Goal: Download file/media

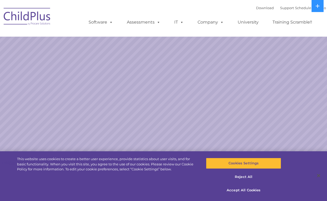
select select "MEDIUM"
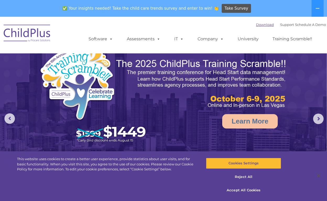
click at [258, 26] on link "Download" at bounding box center [265, 25] width 18 height 4
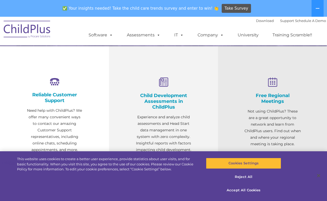
scroll to position [235, 0]
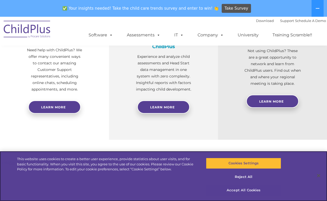
click at [239, 193] on button "Accept All Cookies" at bounding box center [243, 190] width 75 height 11
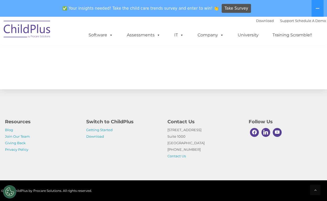
scroll to position [595, 0]
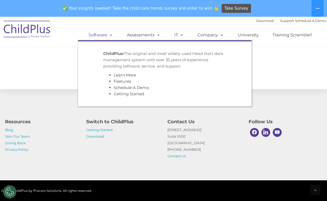
click at [101, 33] on link "Software" at bounding box center [100, 35] width 35 height 10
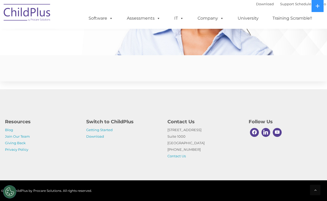
scroll to position [1281, 0]
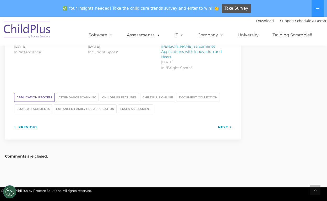
scroll to position [632, 0]
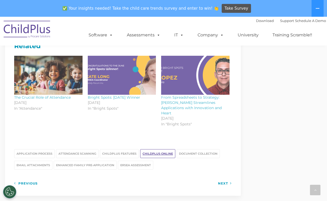
click at [163, 149] on link "ChildPlus Online" at bounding box center [157, 153] width 35 height 9
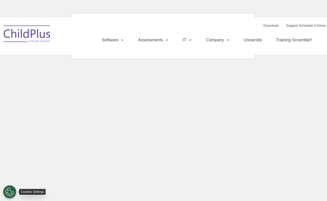
click at [10, 192] on button "Cookies Settings" at bounding box center [9, 191] width 13 height 13
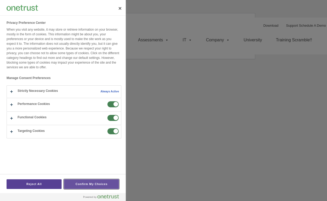
click at [75, 182] on button "Confirm My Choices" at bounding box center [91, 184] width 55 height 10
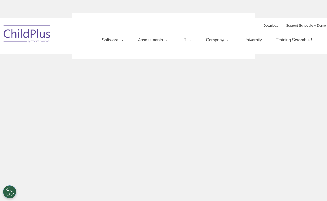
click at [36, 68] on html "Download Support | Schedule A Demo Search for: Search MENU MENU Software ChildP…" at bounding box center [163, 34] width 327 height 68
click at [10, 192] on button "Cookies Settings" at bounding box center [9, 191] width 13 height 13
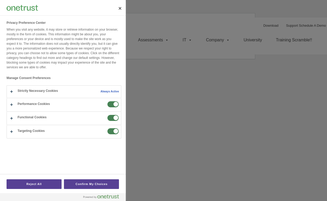
click at [44, 93] on button "Privacy Preference Center" at bounding box center [64, 92] width 114 height 12
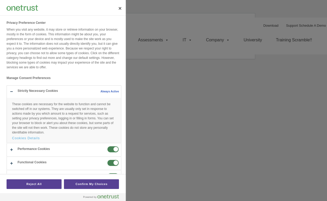
click at [103, 93] on button "Privacy Preference Center" at bounding box center [64, 114] width 114 height 57
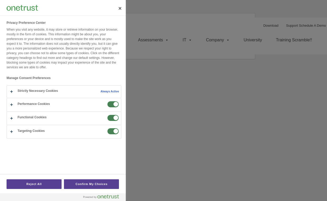
click at [103, 93] on button "Privacy Preference Center" at bounding box center [64, 92] width 114 height 12
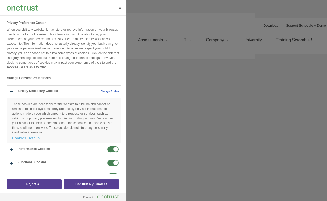
click at [103, 93] on button "Privacy Preference Center" at bounding box center [64, 114] width 114 height 57
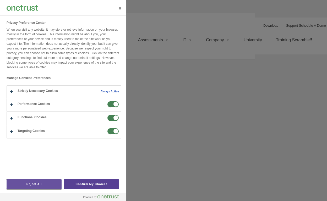
click at [45, 188] on button "Reject All" at bounding box center [34, 184] width 55 height 10
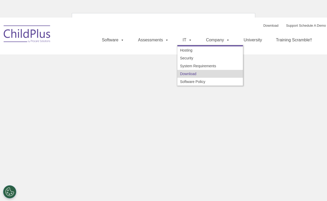
click at [189, 71] on link "Download" at bounding box center [209, 74] width 65 height 8
